Goal: Information Seeking & Learning: Find specific fact

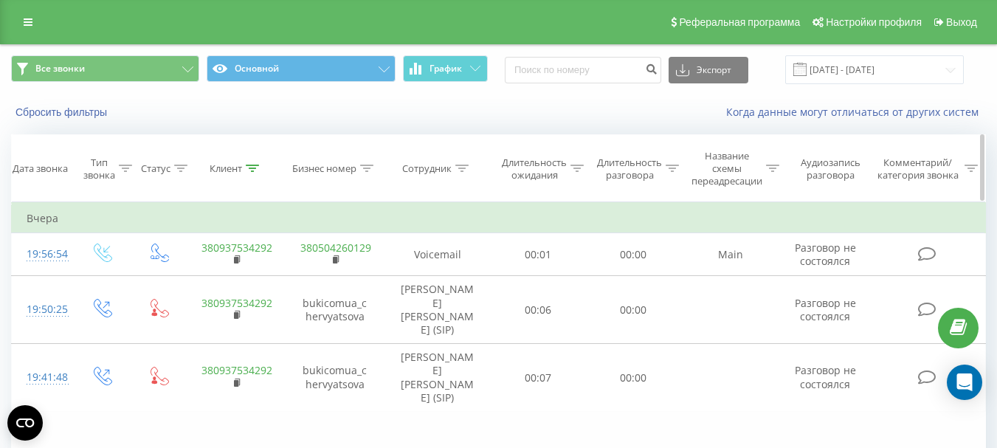
click at [252, 166] on icon at bounding box center [252, 168] width 13 height 7
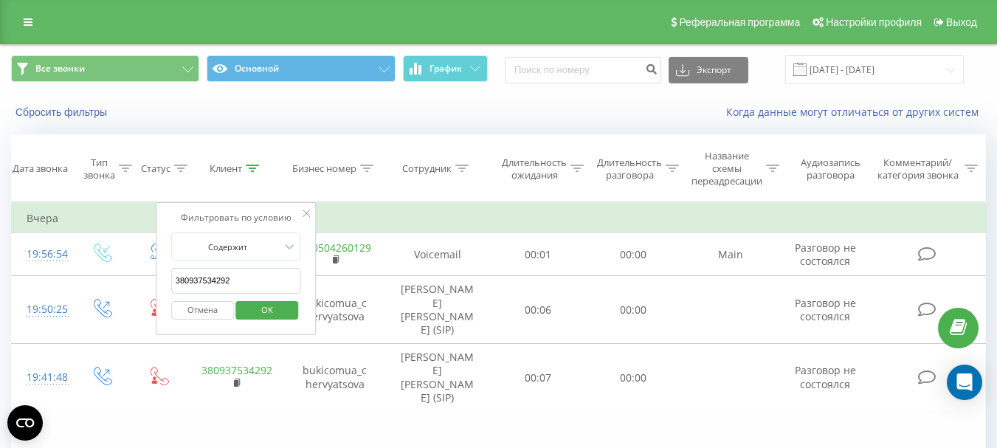
drag, startPoint x: 240, startPoint y: 286, endPoint x: 173, endPoint y: 279, distance: 66.8
click at [160, 283] on div "Фильтровать по условию Содержит 380937534292 Отмена OK" at bounding box center [236, 268] width 161 height 133
paste input "[PHONE_NUMBER]"
type input "380970805839"
click at [262, 306] on span "OK" at bounding box center [267, 309] width 41 height 23
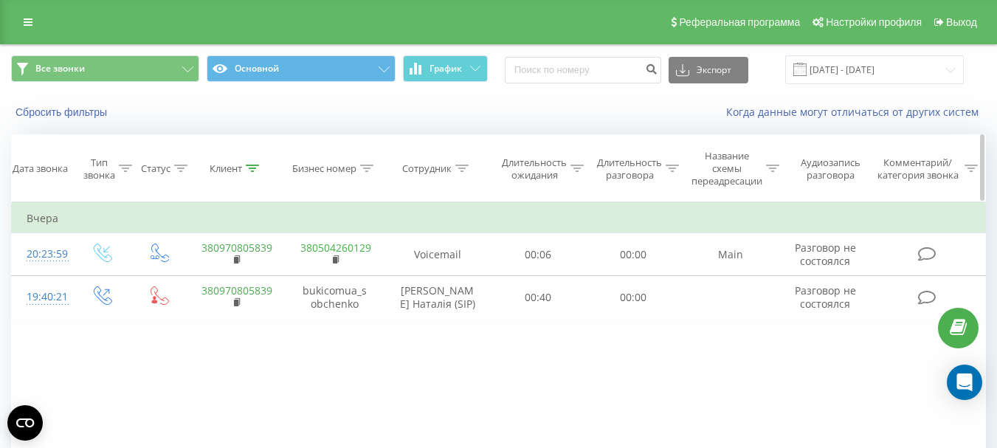
click at [253, 165] on icon at bounding box center [252, 168] width 13 height 7
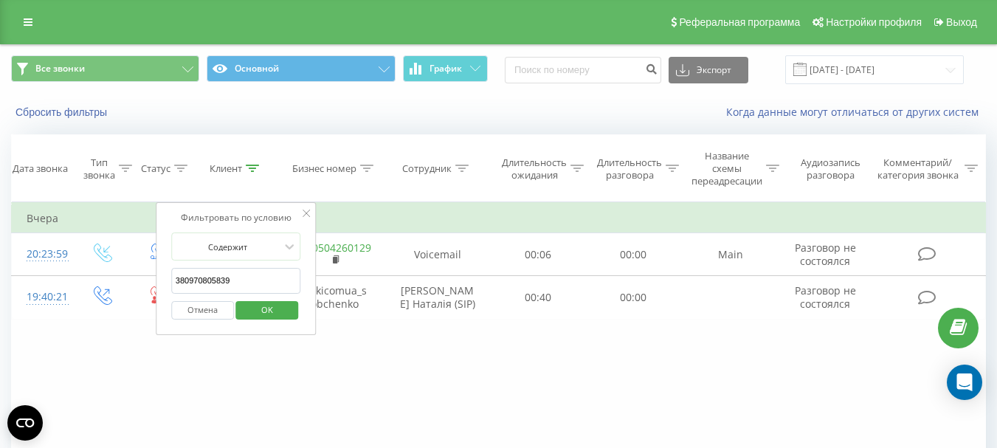
drag, startPoint x: 239, startPoint y: 283, endPoint x: 171, endPoint y: 284, distance: 67.9
click at [171, 284] on input "380970805839" at bounding box center [236, 281] width 130 height 26
click at [273, 311] on span "OK" at bounding box center [267, 309] width 41 height 23
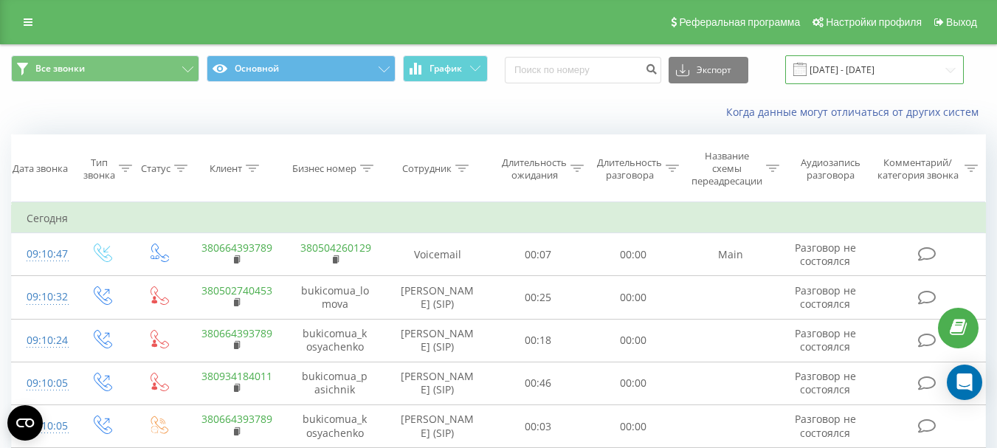
click at [952, 69] on input "[DATE] - [DATE]" at bounding box center [874, 69] width 179 height 29
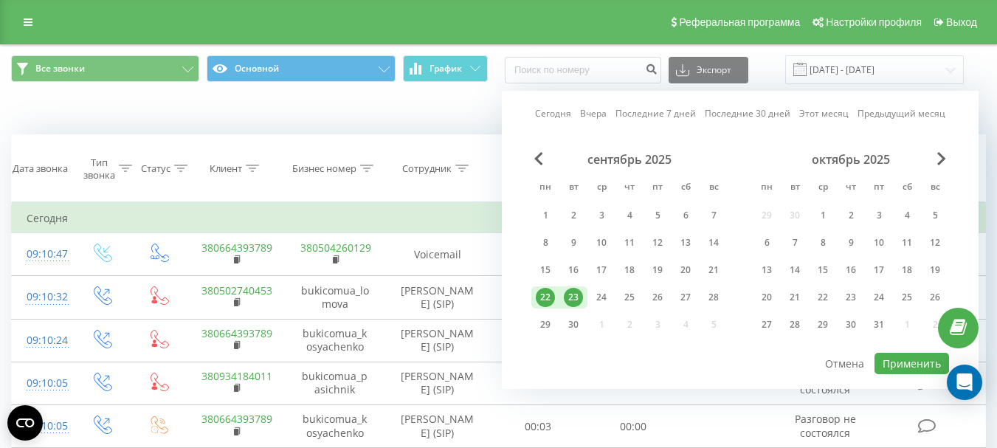
click at [545, 299] on div "22" at bounding box center [545, 297] width 19 height 19
click at [570, 296] on div "23" at bounding box center [573, 297] width 19 height 19
click at [573, 289] on div "23" at bounding box center [573, 297] width 19 height 19
click at [911, 359] on button "Применить" at bounding box center [912, 363] width 75 height 21
type input "[DATE] - [DATE]"
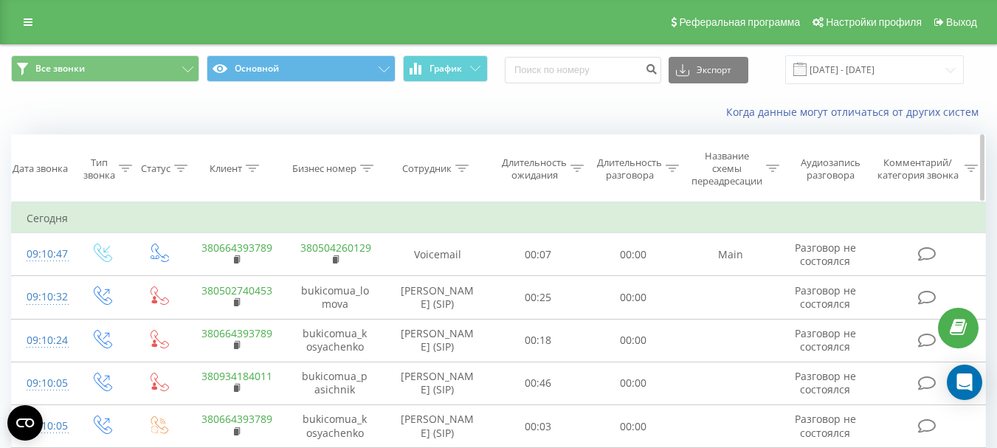
click at [252, 166] on icon at bounding box center [252, 168] width 13 height 7
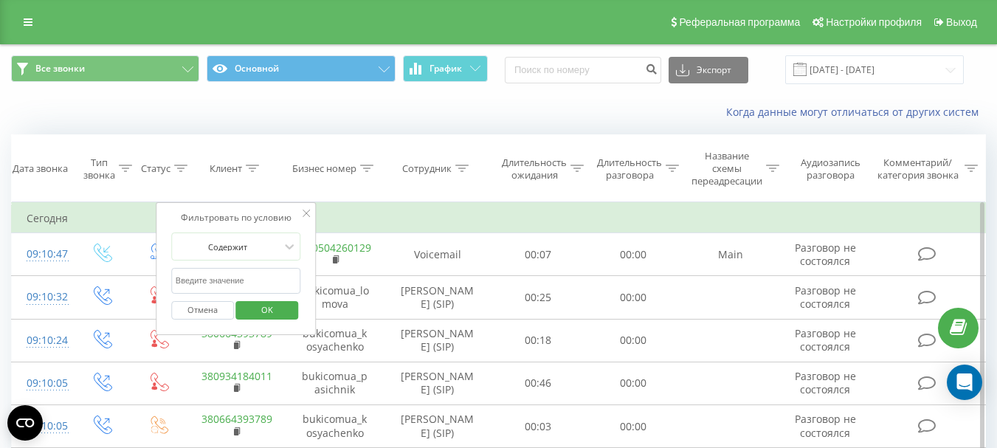
click at [194, 283] on input "text" at bounding box center [236, 281] width 130 height 26
paste input "[PHONE_NUMBER]"
type input "380965444036"
click at [285, 309] on span "OK" at bounding box center [267, 309] width 41 height 23
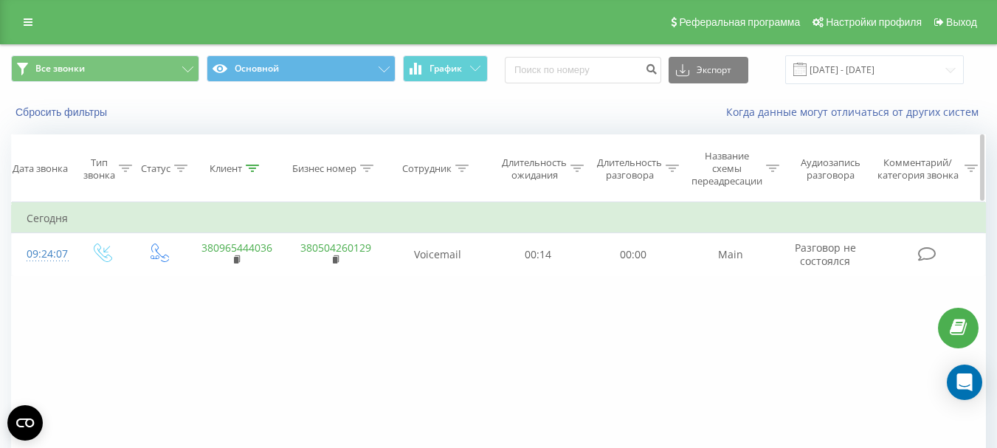
click at [252, 164] on div at bounding box center [252, 168] width 13 height 13
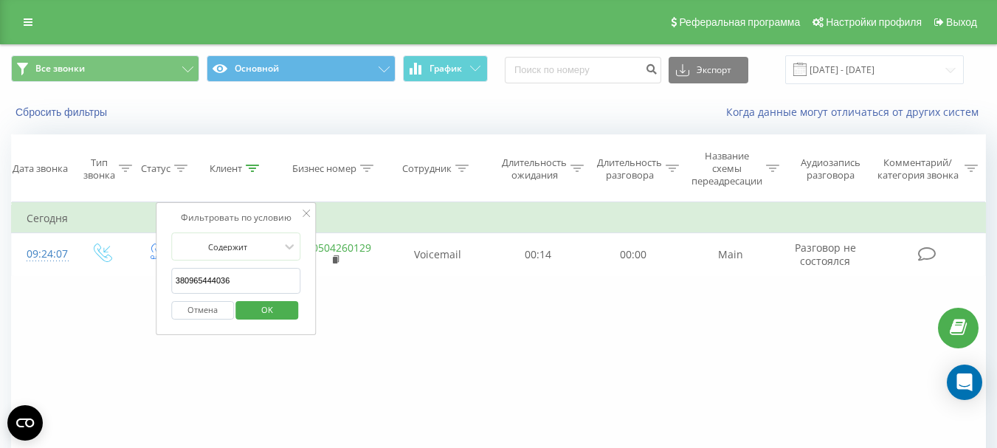
drag, startPoint x: 254, startPoint y: 285, endPoint x: 156, endPoint y: 283, distance: 98.2
click at [156, 283] on div "Фильтровать по условию Содержит 380965444036 Отмена OK" at bounding box center [236, 268] width 161 height 133
paste input "[PHONE_NUMBER]"
type input "380963834929"
click at [284, 307] on span "OK" at bounding box center [267, 309] width 41 height 23
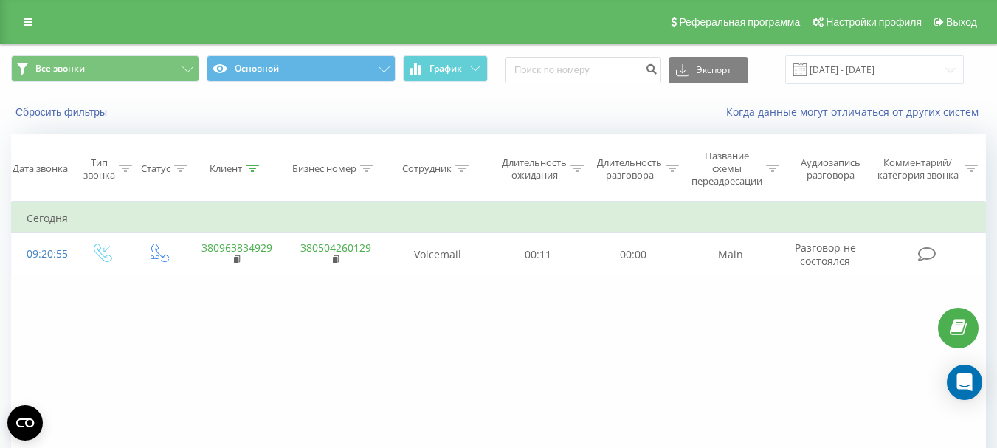
drag, startPoint x: 251, startPoint y: 168, endPoint x: 254, endPoint y: 211, distance: 42.9
click at [252, 169] on icon at bounding box center [252, 168] width 13 height 7
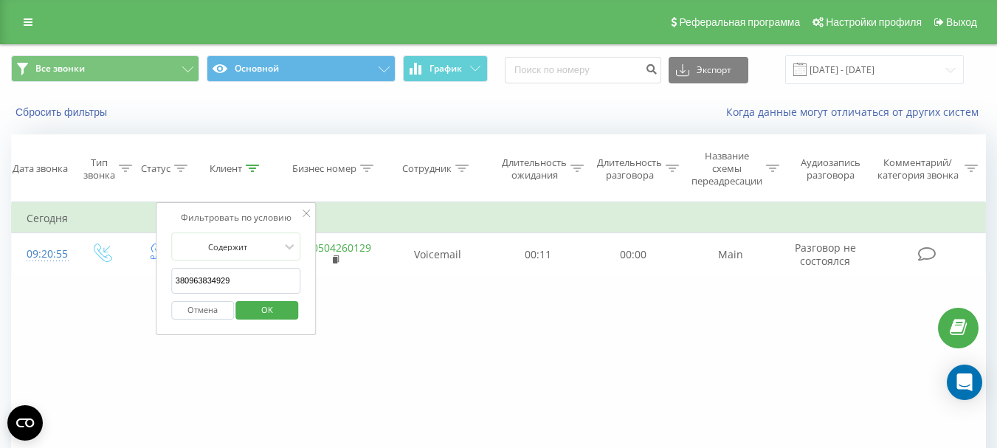
drag, startPoint x: 250, startPoint y: 282, endPoint x: 148, endPoint y: 282, distance: 102.6
click at [148, 282] on div "Фильтровать по условию Равно Введите значение Отмена OK Фильтровать по условию …" at bounding box center [498, 368] width 975 height 332
paste input "[PHONE_NUMBER]"
type input "380956577254"
click at [269, 309] on span "OK" at bounding box center [267, 309] width 41 height 23
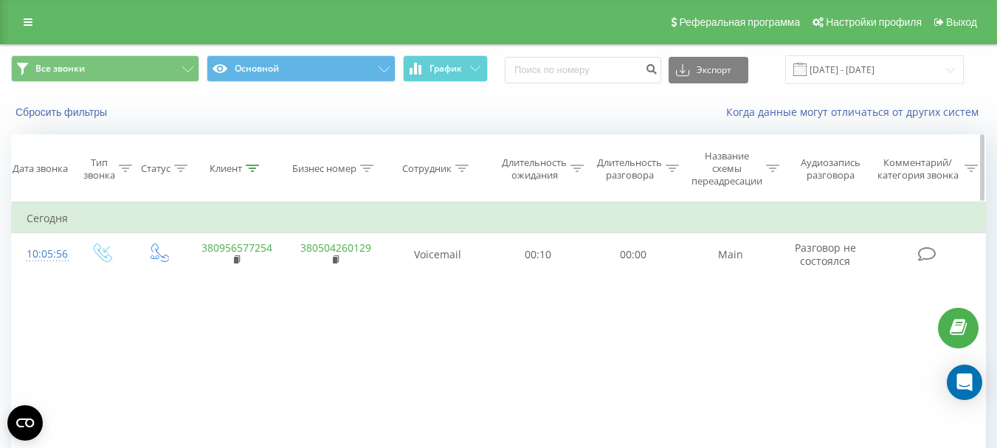
click at [251, 166] on icon at bounding box center [252, 168] width 13 height 7
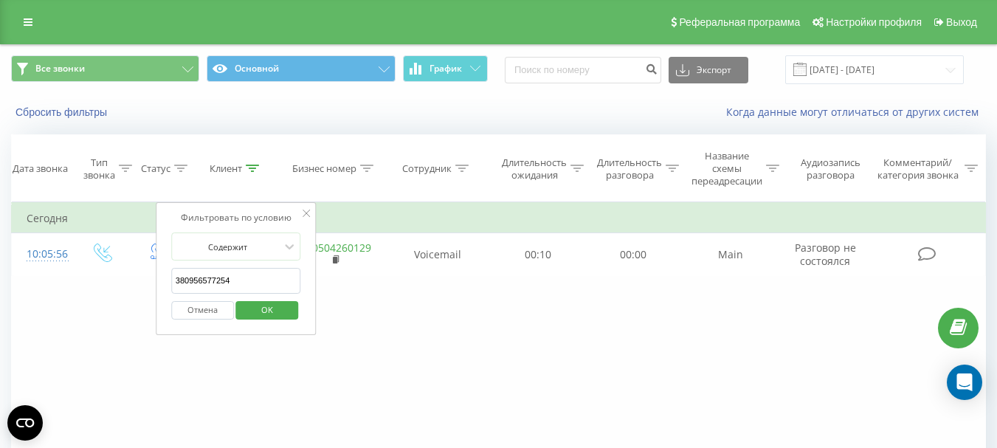
drag, startPoint x: 241, startPoint y: 284, endPoint x: 176, endPoint y: 293, distance: 64.8
click at [163, 284] on div "Фильтровать по условию Содержит 380956577254 Отмена OK" at bounding box center [236, 268] width 161 height 133
paste input "[PHONE_NUMBER]"
type input "380969812724"
click at [276, 306] on span "OK" at bounding box center [267, 309] width 41 height 23
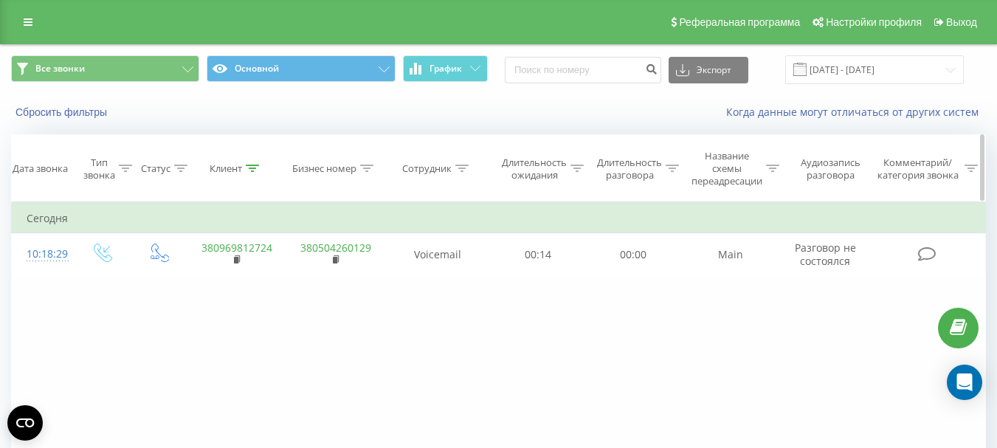
click at [252, 166] on icon at bounding box center [252, 168] width 13 height 7
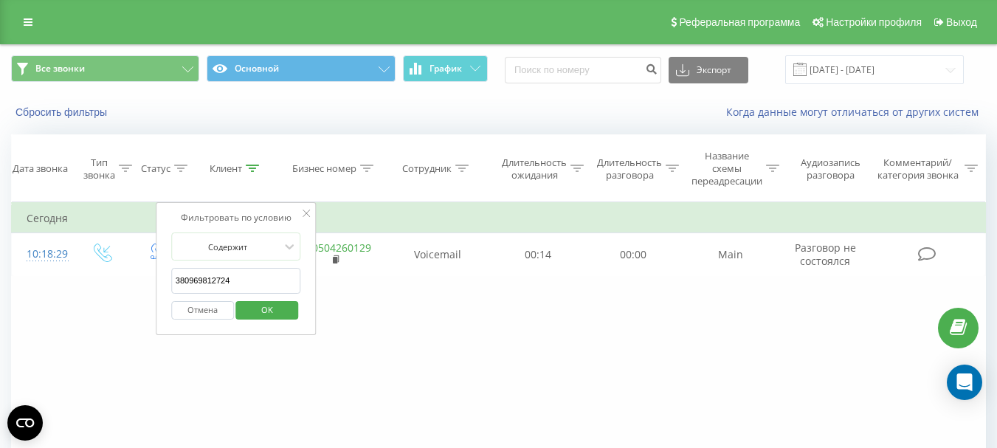
drag, startPoint x: 250, startPoint y: 280, endPoint x: 156, endPoint y: 276, distance: 94.6
click at [156, 276] on div "Фильтровать по условию Содержит 380969812724 Отмена OK" at bounding box center [236, 268] width 161 height 133
paste input "[PHONE_NUMBER]"
type input "380961836637"
click at [274, 310] on span "OK" at bounding box center [267, 309] width 41 height 23
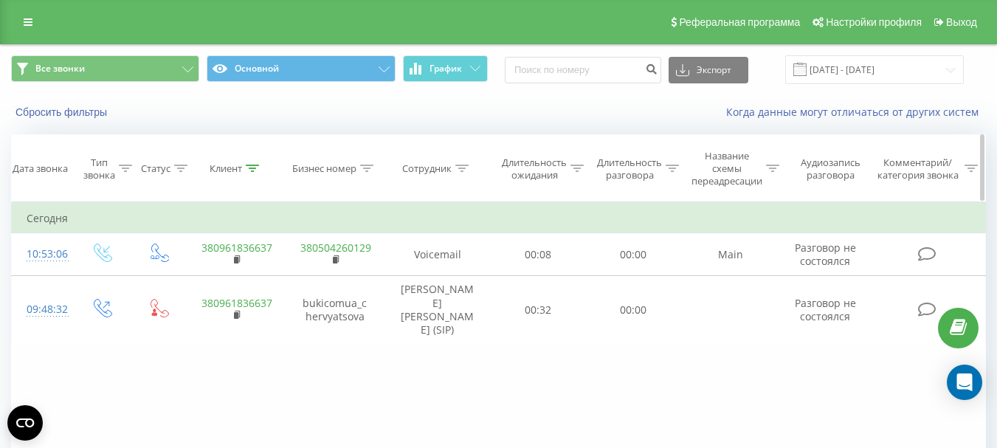
click at [252, 168] on icon at bounding box center [252, 168] width 13 height 7
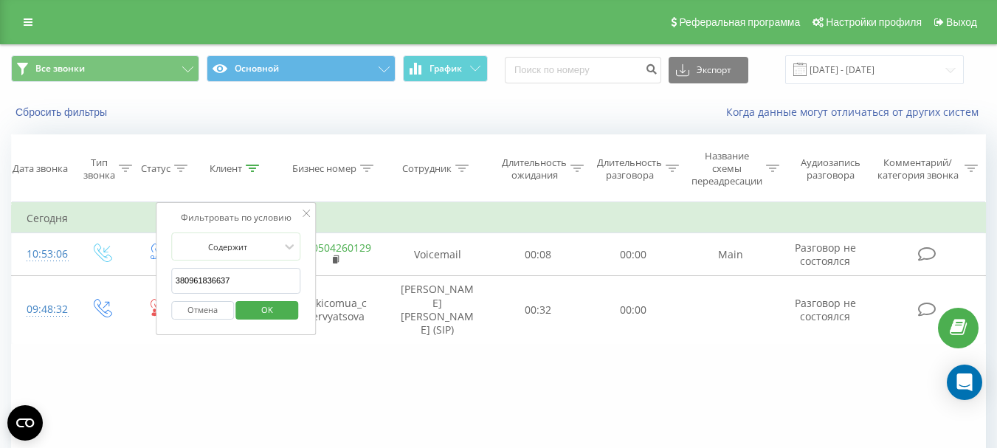
drag, startPoint x: 247, startPoint y: 287, endPoint x: 165, endPoint y: 282, distance: 82.1
click at [165, 282] on div "Фильтровать по условию Содержит 380961836637 Отмена OK" at bounding box center [236, 268] width 161 height 133
paste input "[PHONE_NUMBER]"
type input "380500734515"
click at [283, 306] on span "OK" at bounding box center [267, 309] width 41 height 23
